Goal: Task Accomplishment & Management: Complete application form

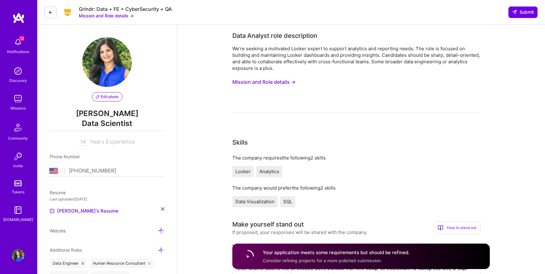
select select "US"
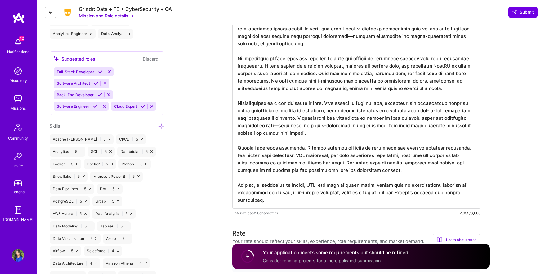
scroll to position [1, 0]
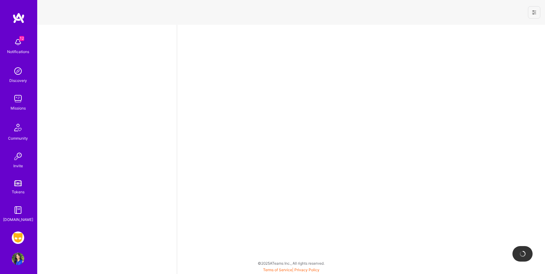
select select "US"
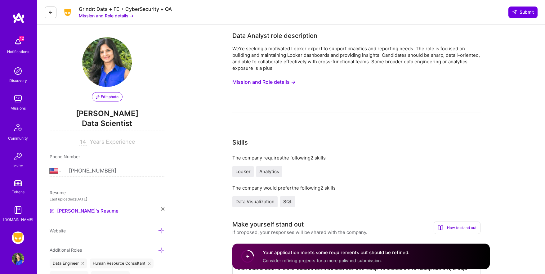
click at [20, 40] on span "12" at bounding box center [21, 38] width 5 height 5
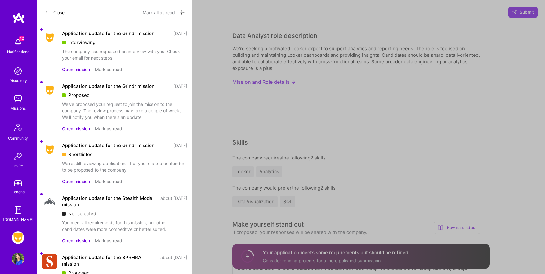
click at [80, 68] on button "Open mission" at bounding box center [76, 69] width 28 height 7
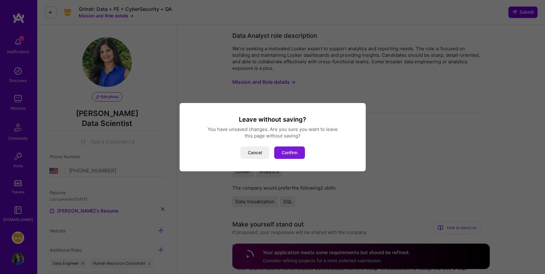
click at [283, 153] on button "Confirm" at bounding box center [289, 152] width 31 height 12
